Goal: Task Accomplishment & Management: Manage account settings

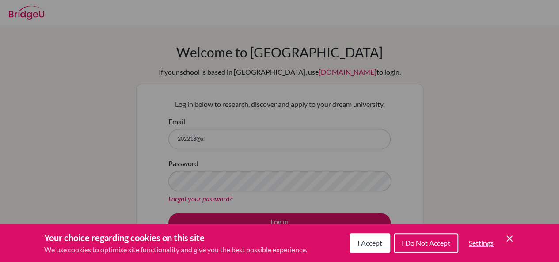
click at [373, 248] on button "I Accept" at bounding box center [369, 242] width 41 height 19
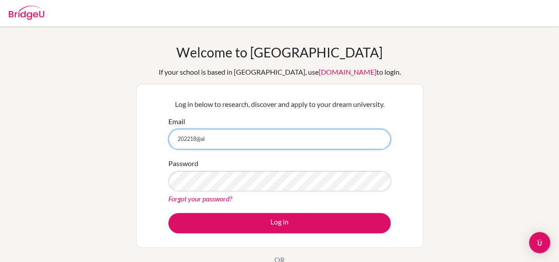
click at [208, 134] on input "202218@al" at bounding box center [279, 139] width 222 height 20
type input "[EMAIL_ADDRESS][DOMAIN_NAME]"
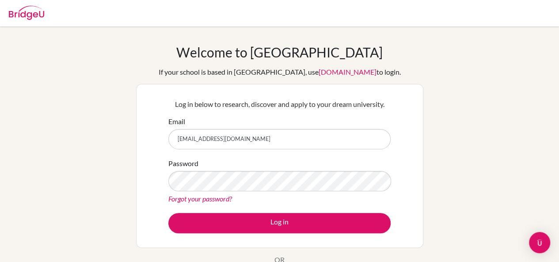
click at [214, 199] on link "Forgot your password?" at bounding box center [200, 198] width 64 height 8
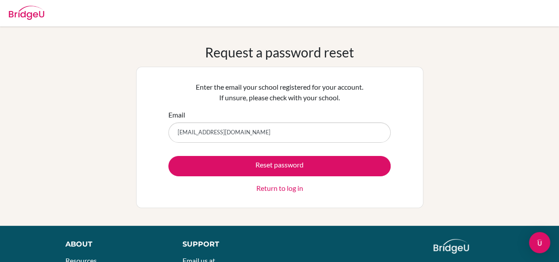
type input "[EMAIL_ADDRESS][DOMAIN_NAME]"
click at [168, 156] on button "Reset password" at bounding box center [279, 166] width 222 height 20
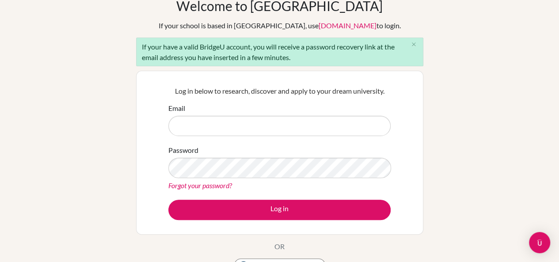
scroll to position [47, 0]
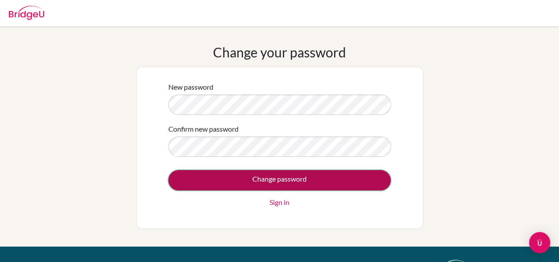
click at [298, 187] on input "Change password" at bounding box center [279, 180] width 222 height 20
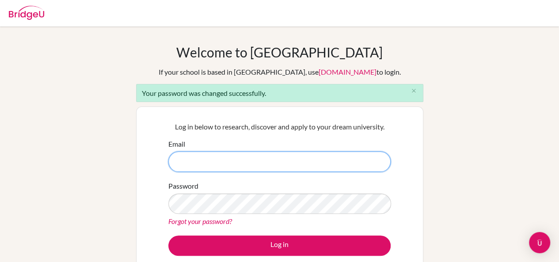
click at [266, 166] on input "Email" at bounding box center [279, 161] width 222 height 20
type input "[EMAIL_ADDRESS][DOMAIN_NAME]"
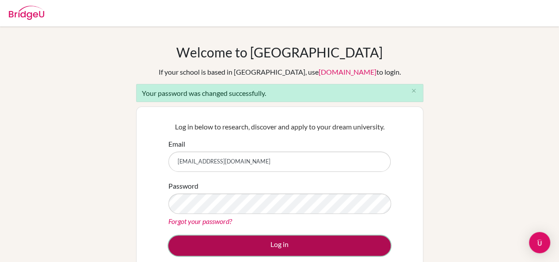
click at [284, 249] on button "Log in" at bounding box center [279, 245] width 222 height 20
